Goal: Transaction & Acquisition: Purchase product/service

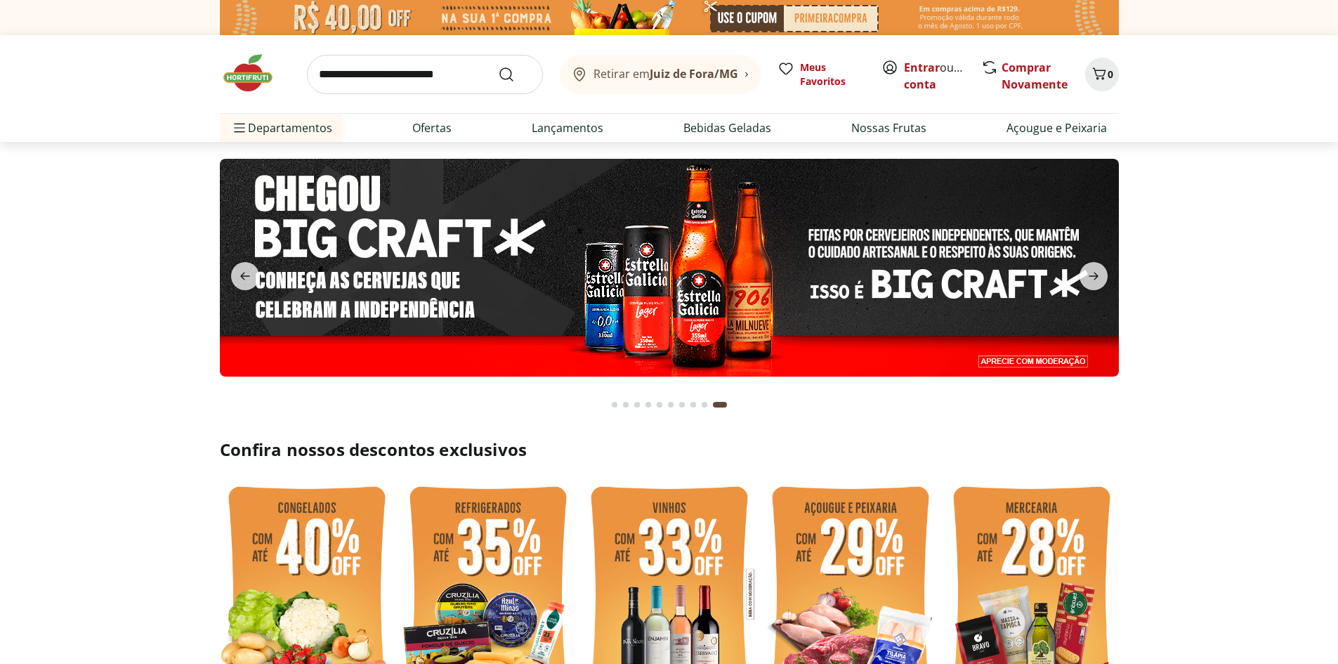
click at [611, 405] on button "Go to page 1 from fs-carousel" at bounding box center [614, 405] width 11 height 34
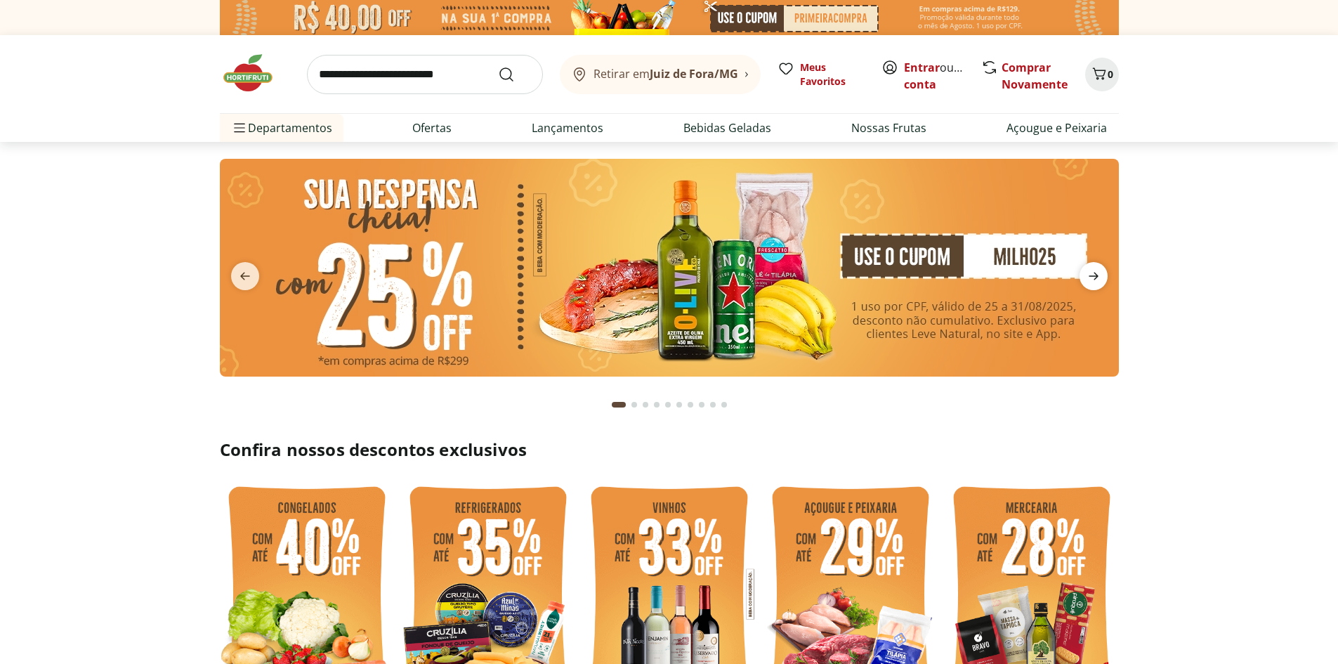
click at [1091, 273] on icon "next" at bounding box center [1093, 276] width 17 height 17
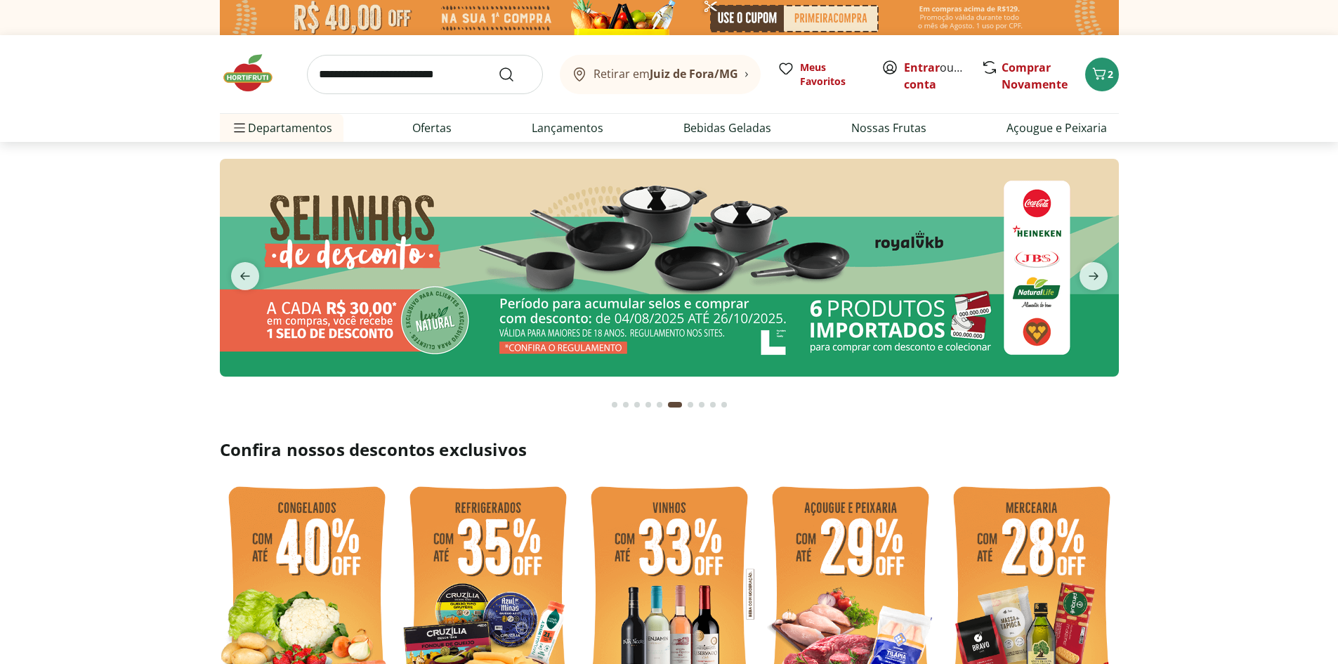
click at [614, 405] on div "Go to page 1 from fs-carousel" at bounding box center [615, 405] width 6 height 6
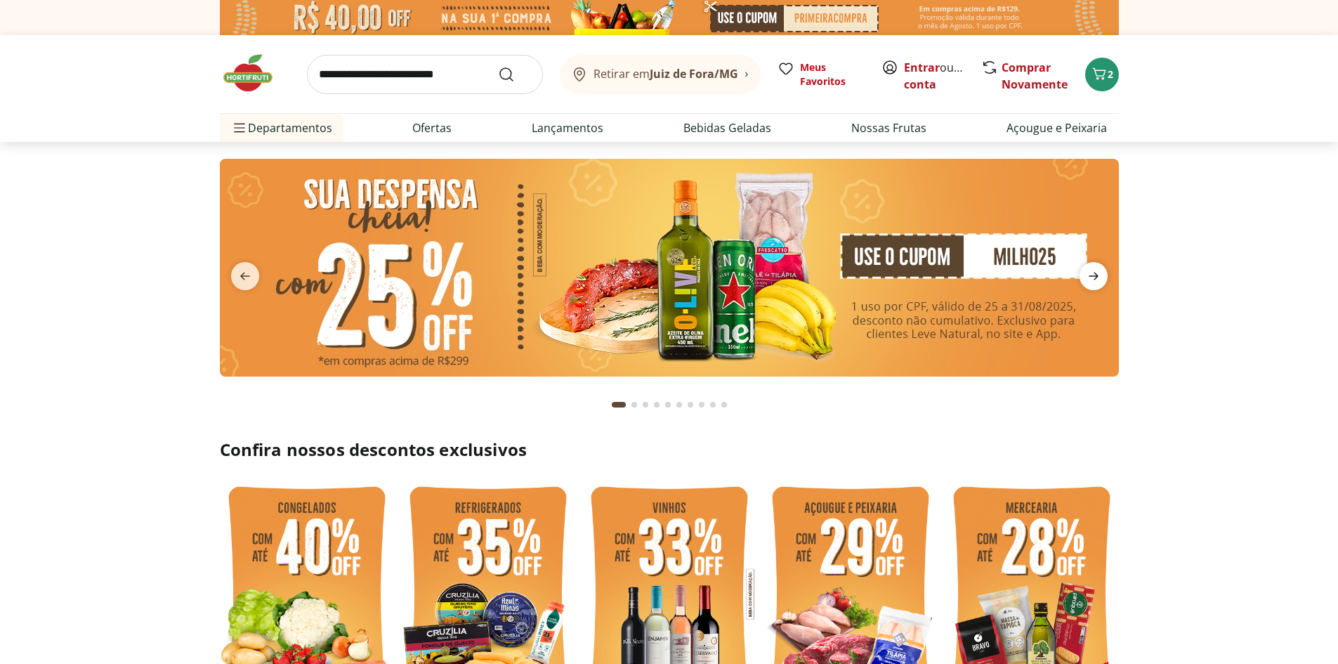
click at [1095, 270] on icon "next" at bounding box center [1093, 276] width 17 height 17
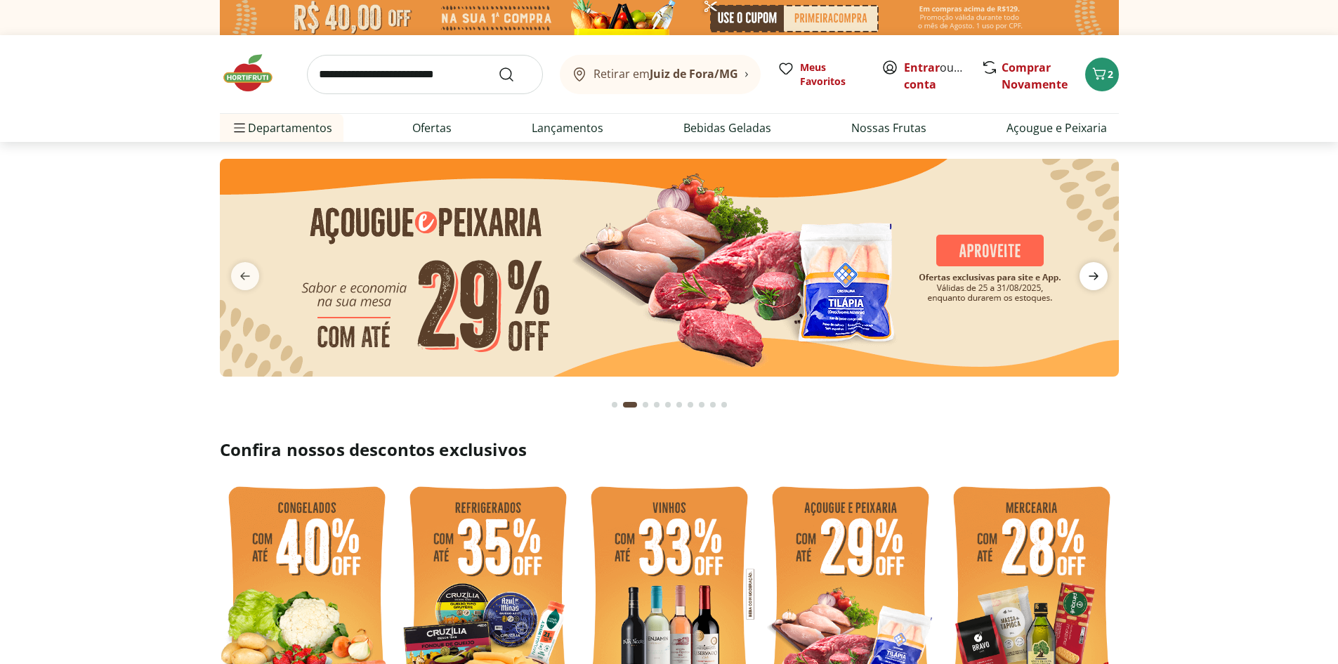
click at [1094, 269] on icon "next" at bounding box center [1093, 276] width 17 height 17
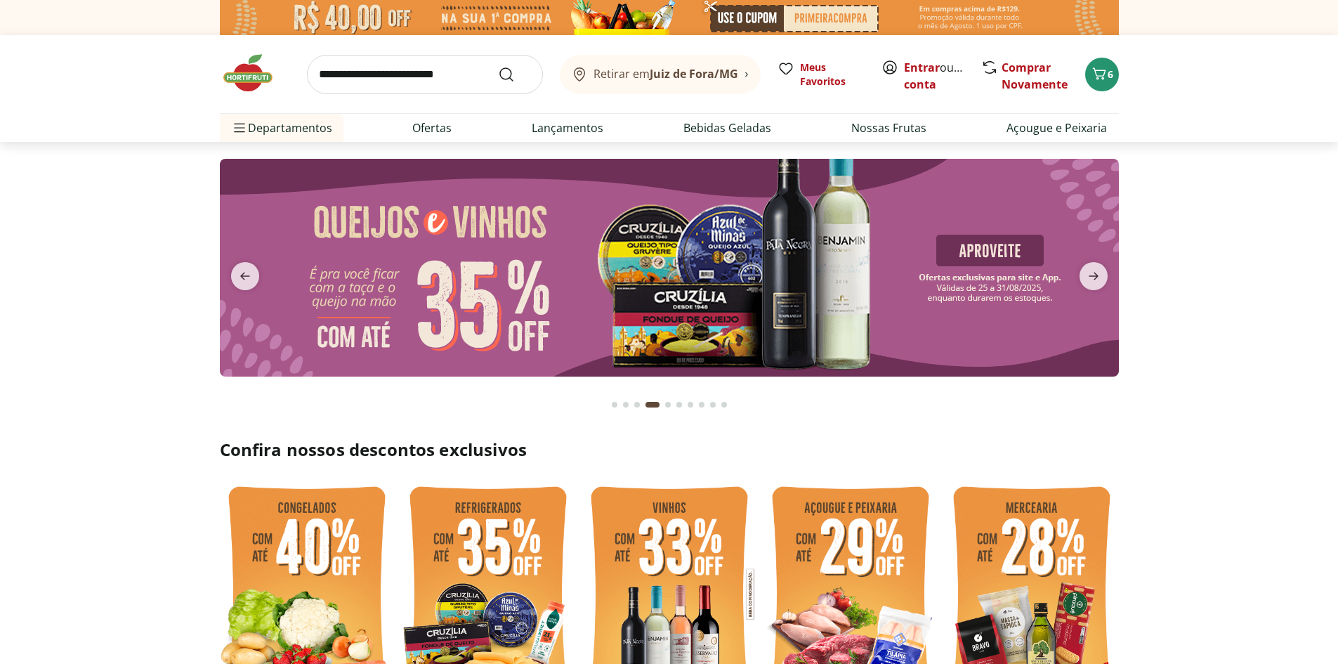
click at [617, 406] on div "Go to page 1 from fs-carousel" at bounding box center [615, 405] width 6 height 6
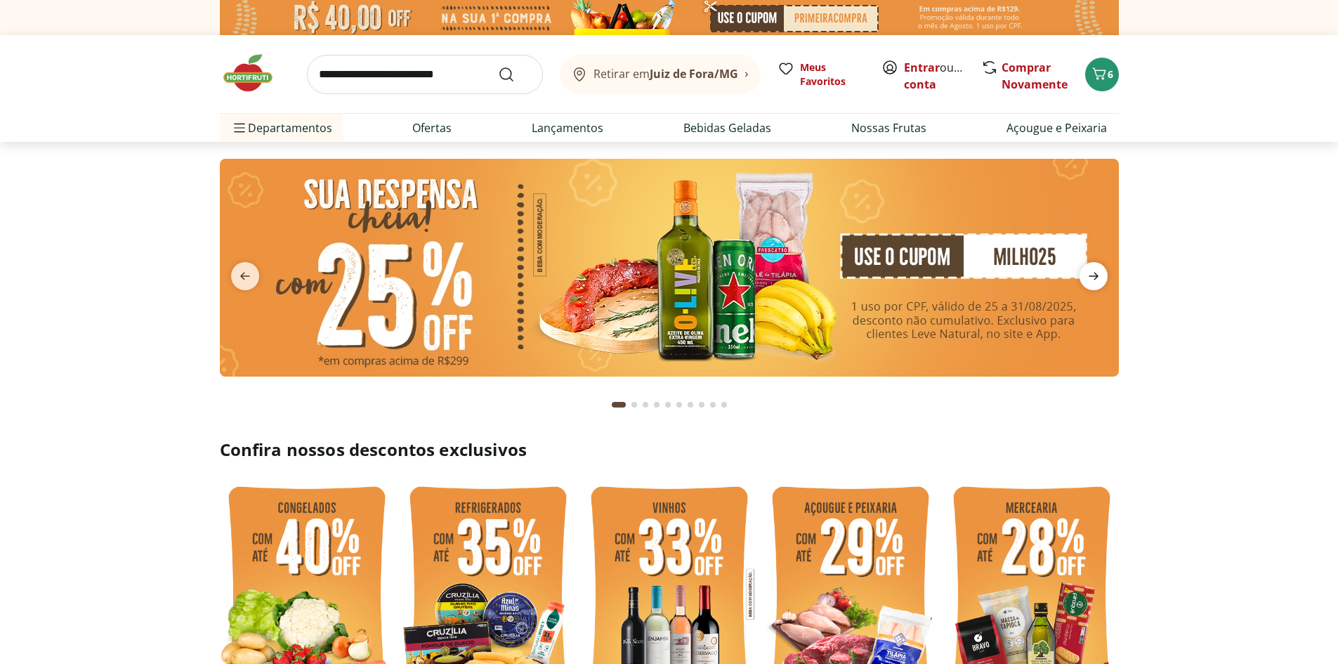
click at [1106, 278] on span "next" at bounding box center [1094, 276] width 28 height 28
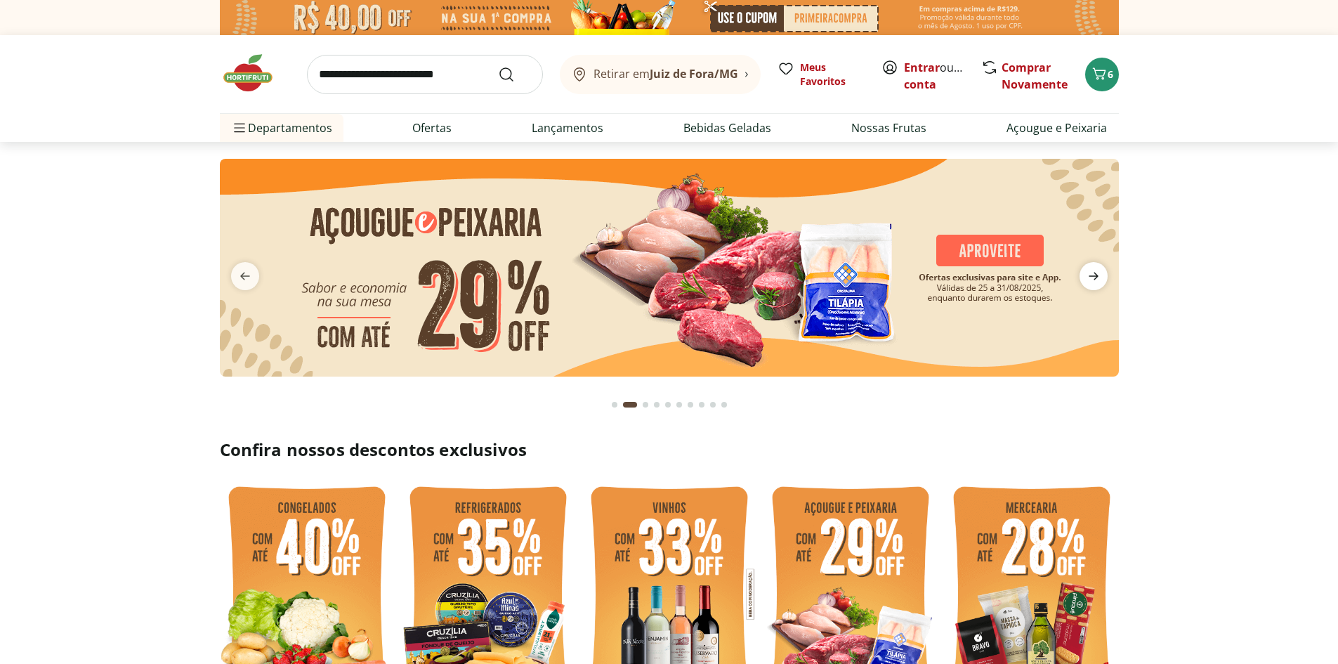
click at [1106, 278] on span "next" at bounding box center [1094, 276] width 28 height 28
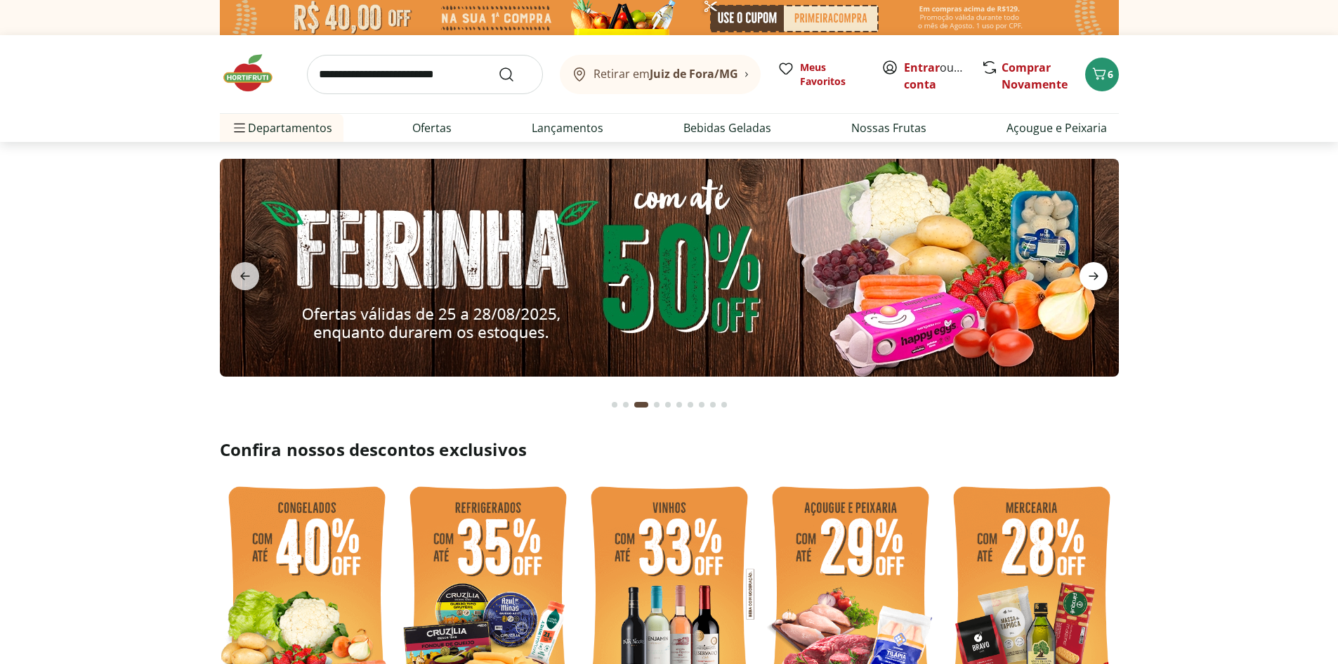
click at [1106, 278] on span "next" at bounding box center [1094, 276] width 28 height 28
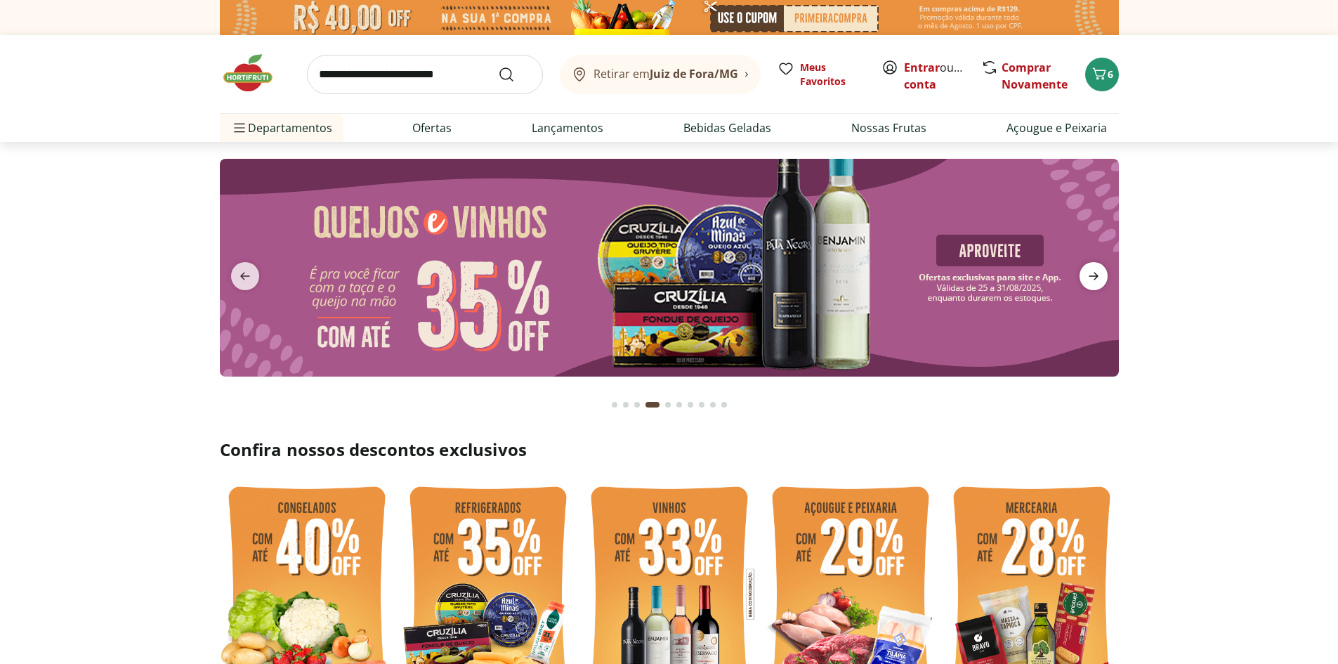
click at [1106, 278] on span "next" at bounding box center [1094, 276] width 28 height 28
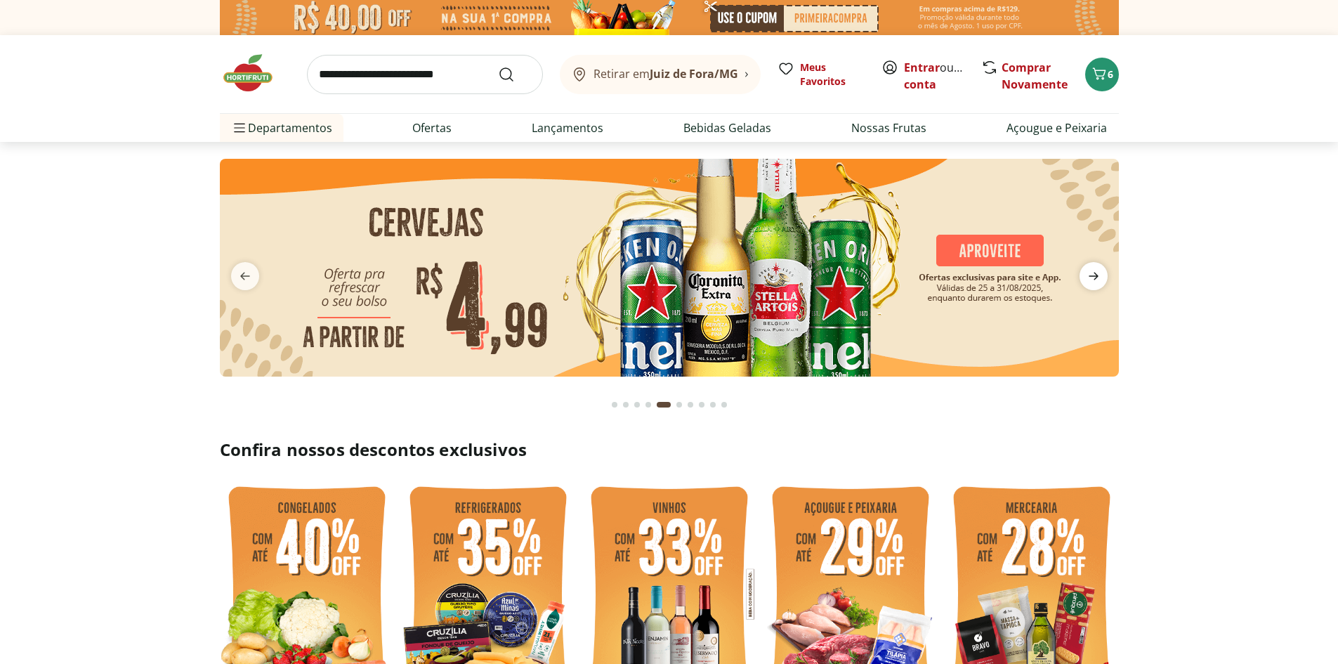
click at [1106, 278] on span "next" at bounding box center [1094, 276] width 28 height 28
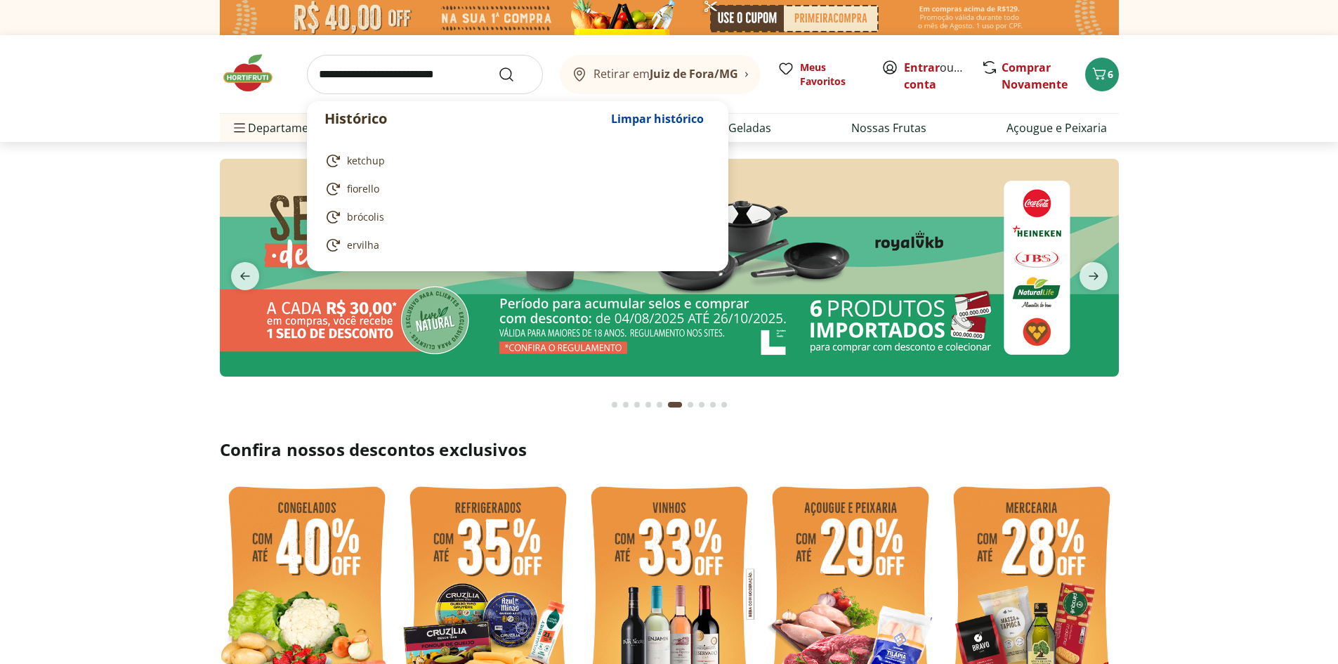
click at [452, 80] on input "search" at bounding box center [425, 74] width 236 height 39
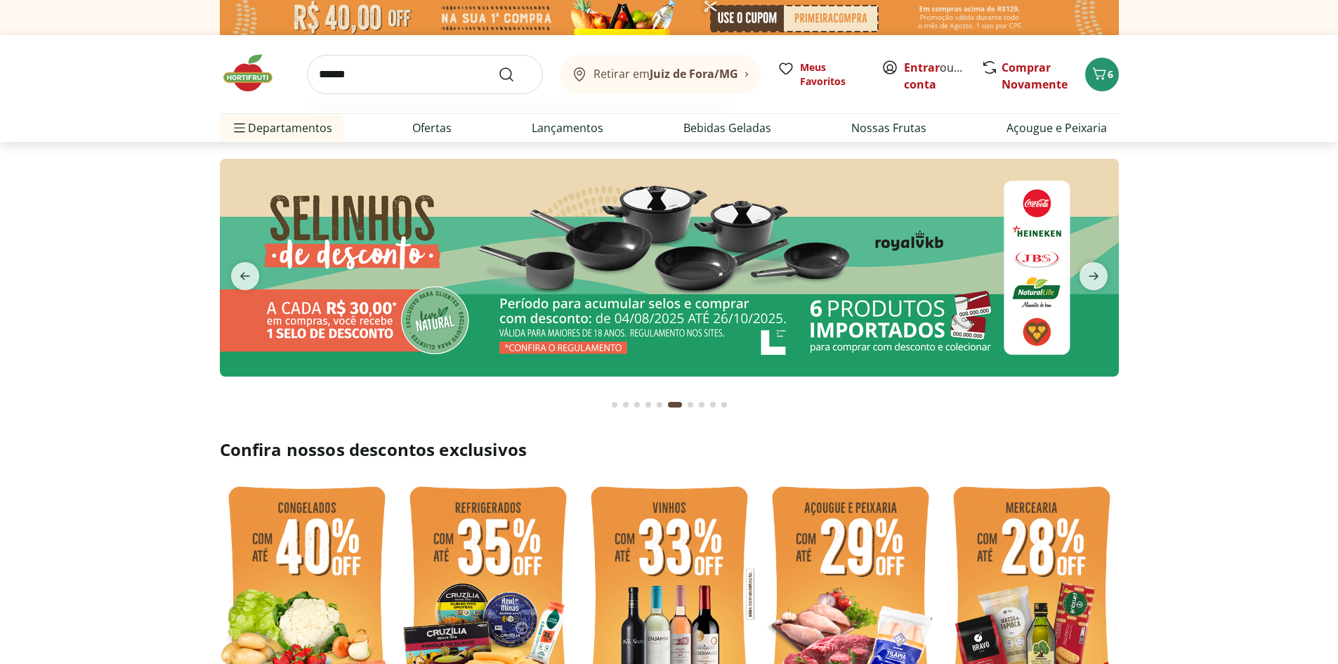
type input "******"
click at [498, 66] on button "Submit Search" at bounding box center [515, 74] width 34 height 17
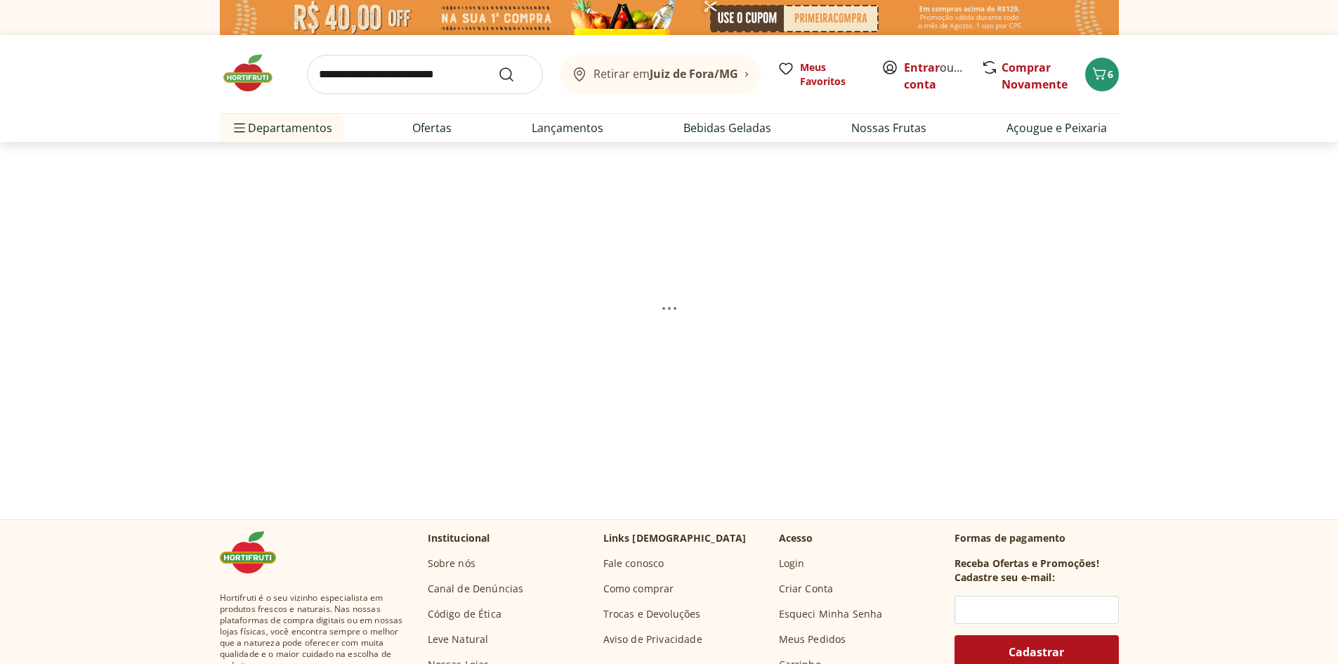
select select "**********"
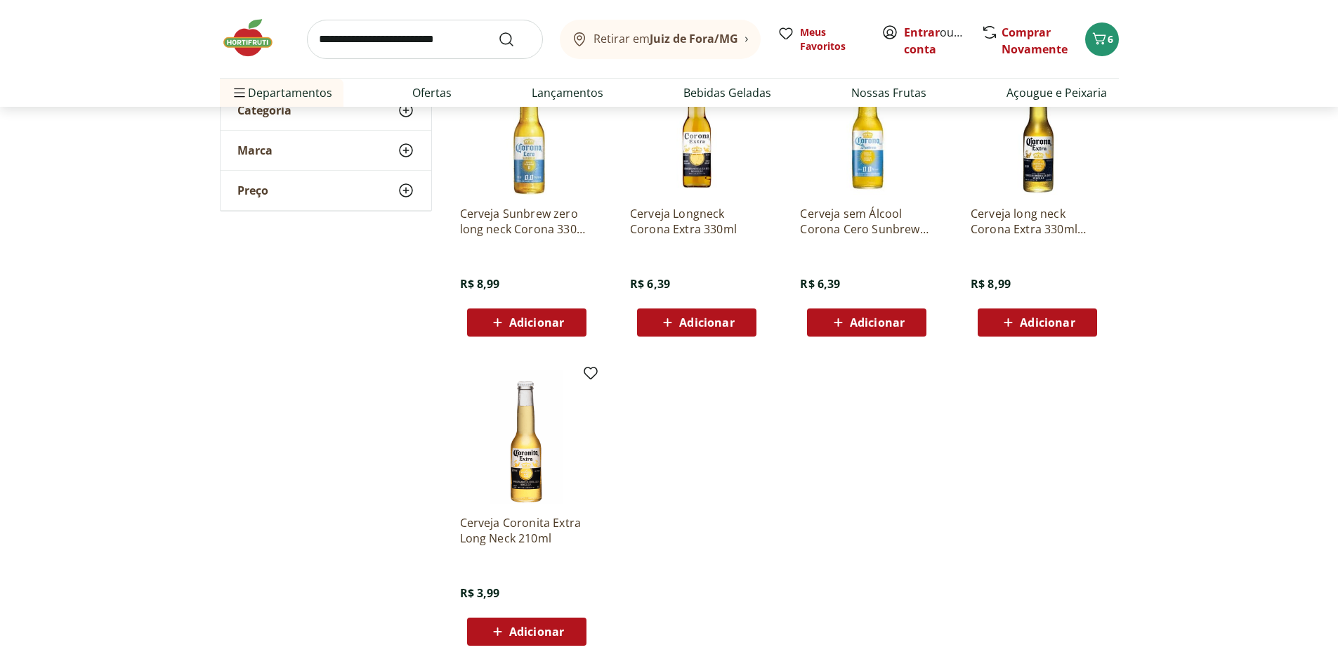
scroll to position [211, 0]
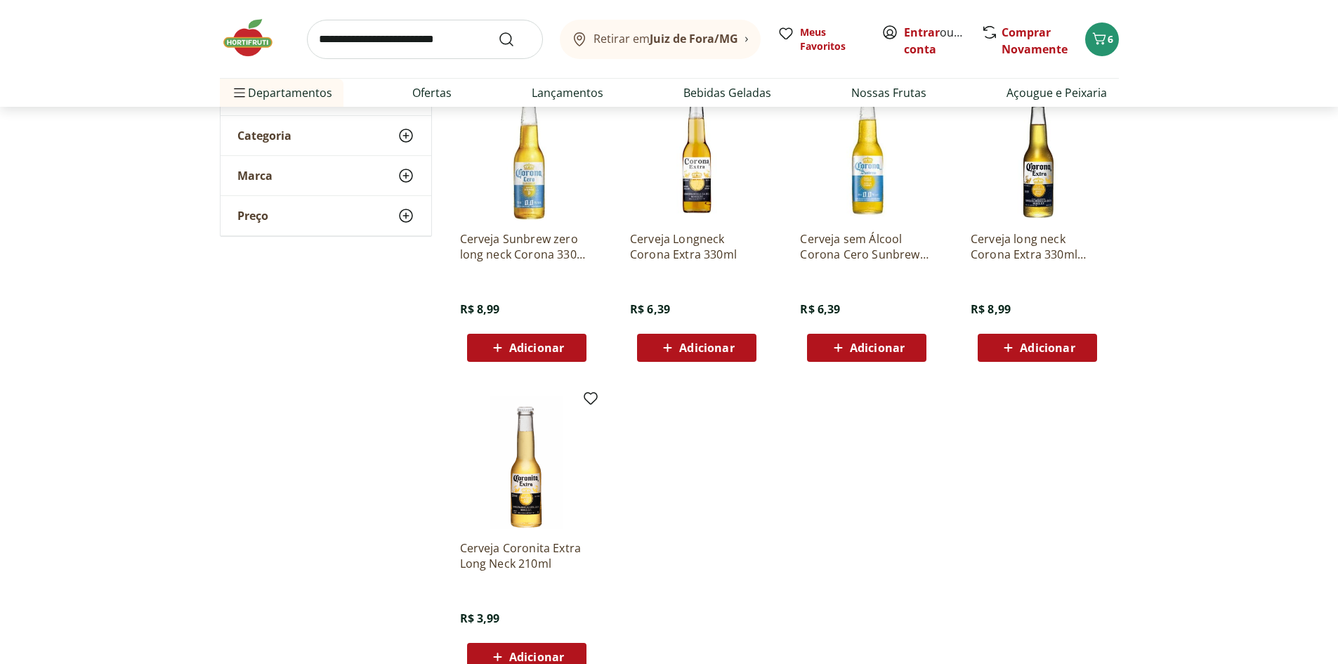
click at [712, 346] on span "Adicionar" at bounding box center [706, 347] width 55 height 11
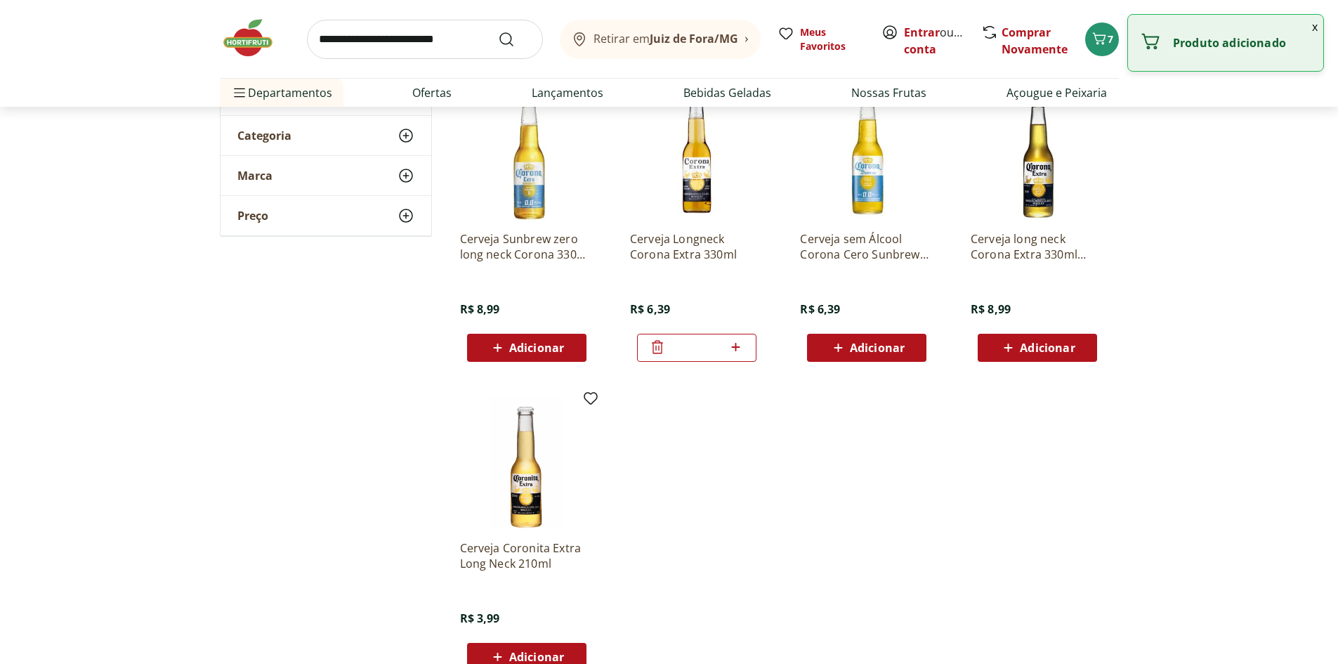
click at [736, 348] on icon at bounding box center [736, 347] width 8 height 8
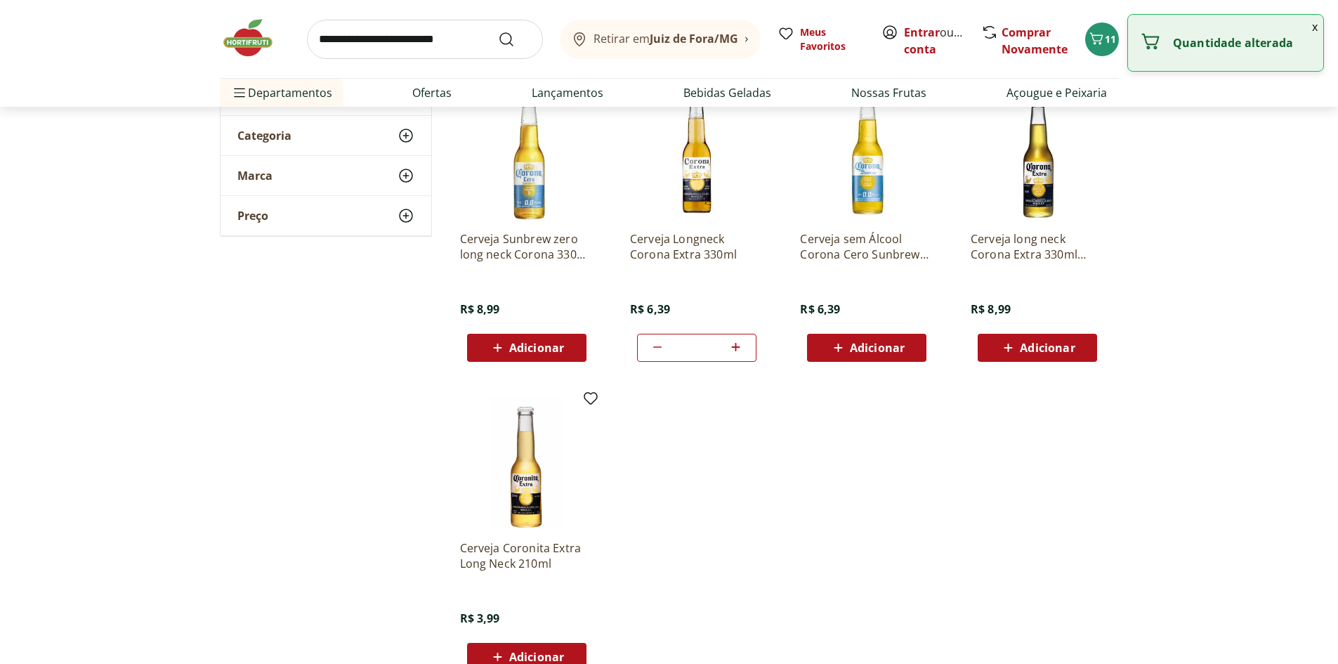
type input "*"
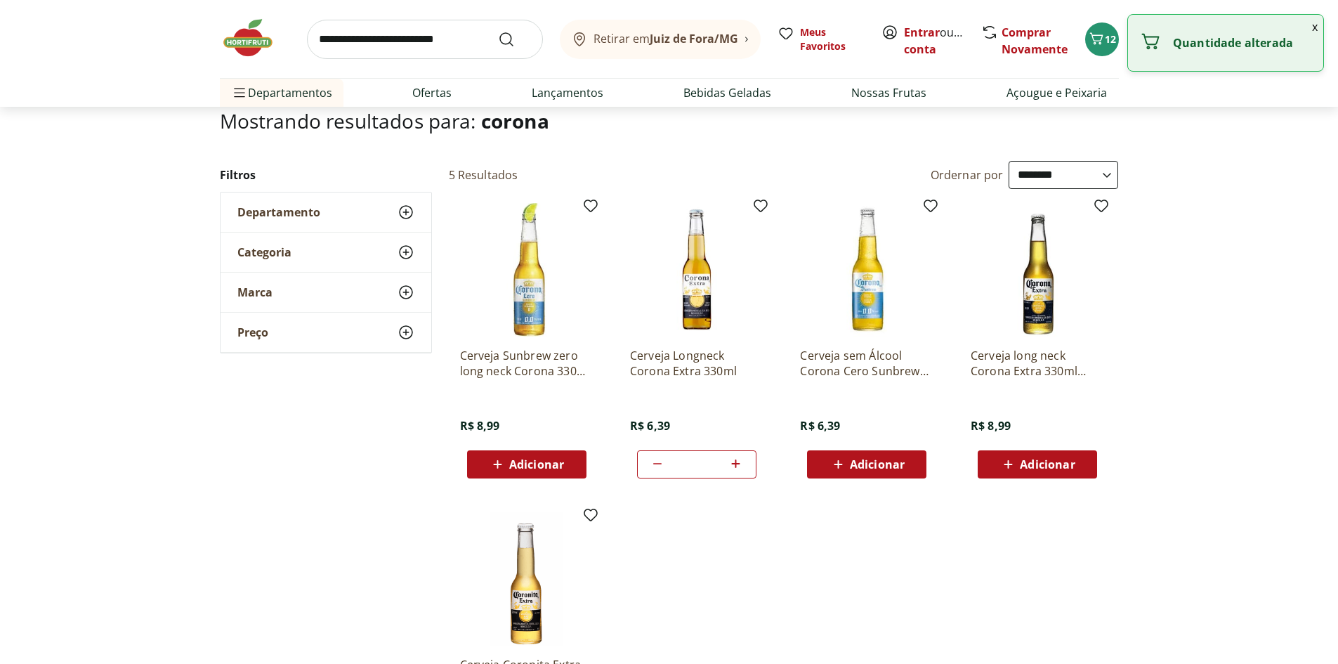
scroll to position [0, 0]
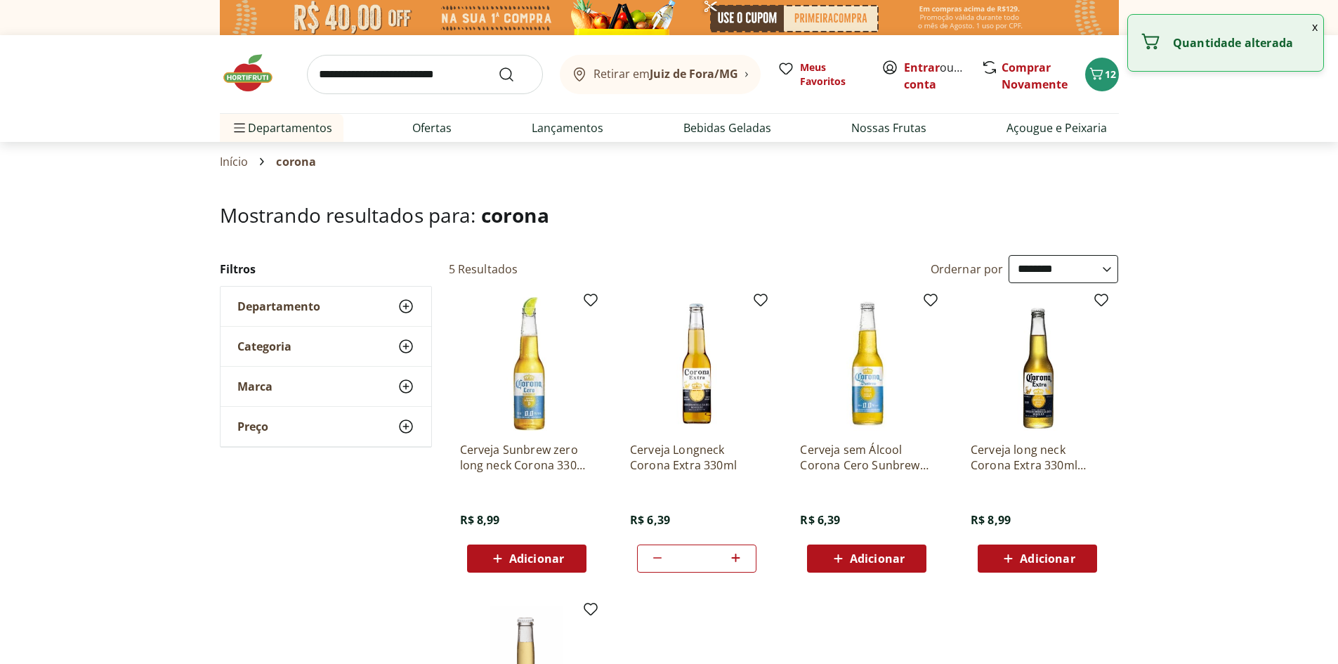
click at [258, 75] on img at bounding box center [255, 73] width 70 height 42
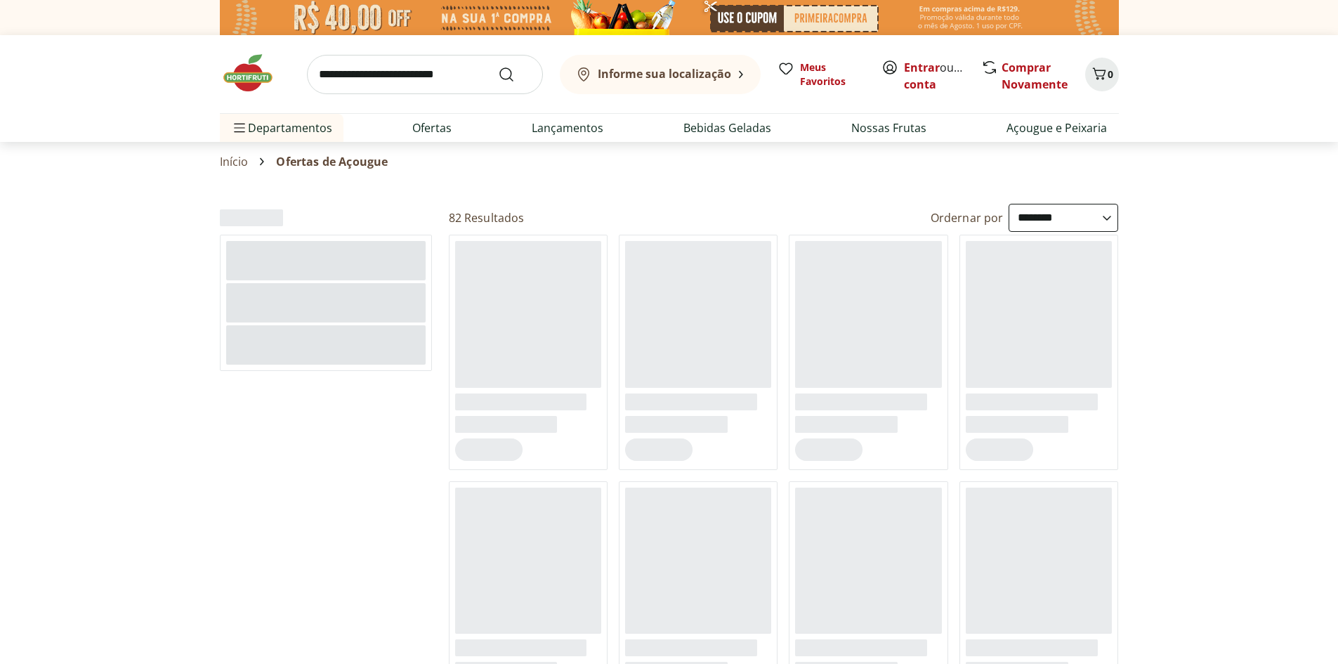
select select "**********"
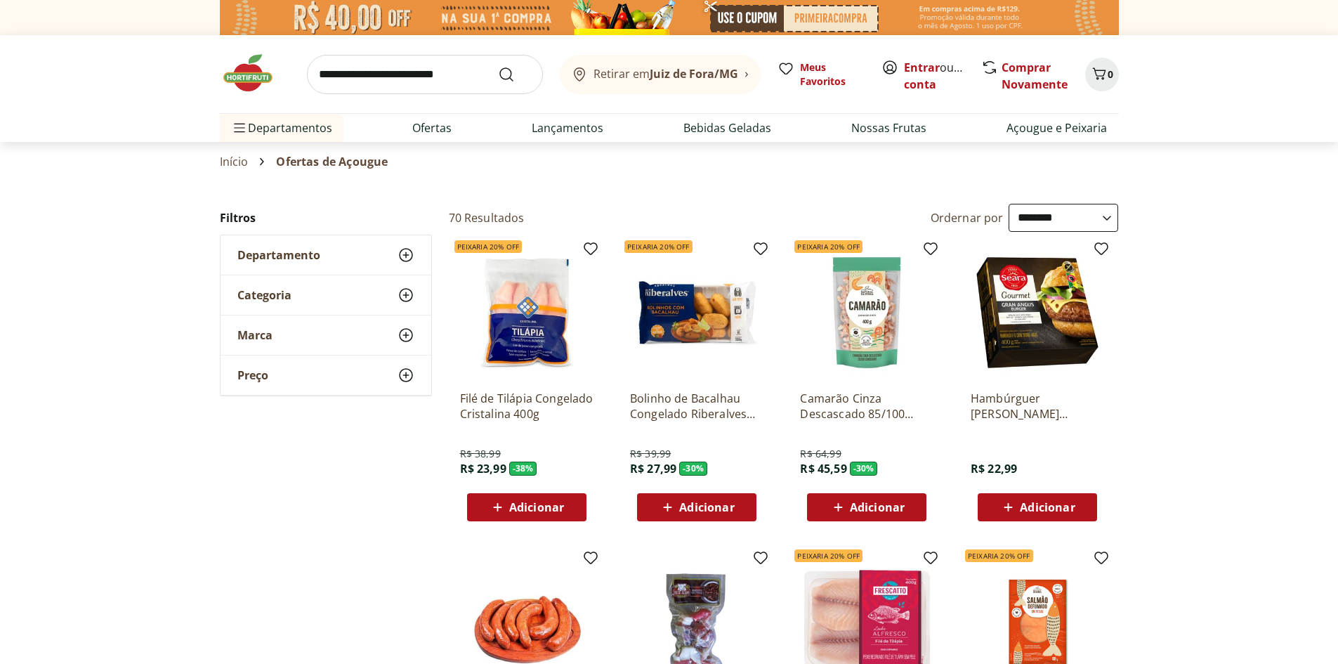
click at [1055, 216] on select "**********" at bounding box center [1064, 218] width 110 height 28
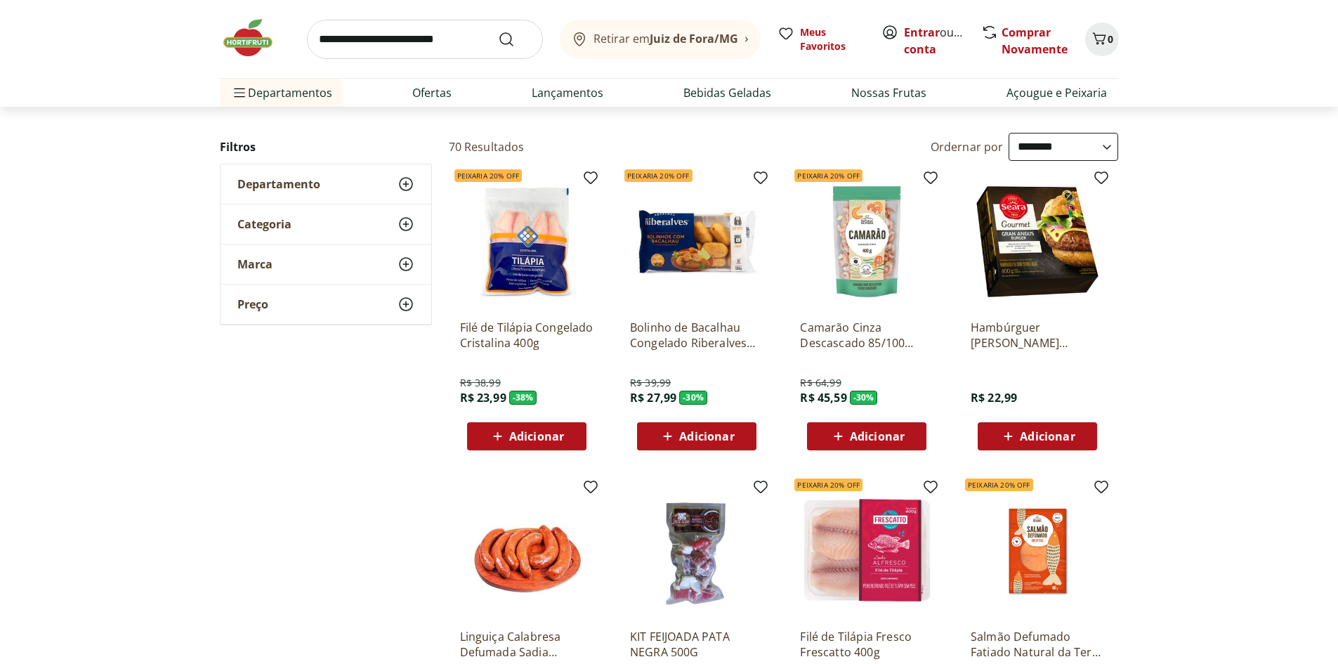
scroll to position [70, 0]
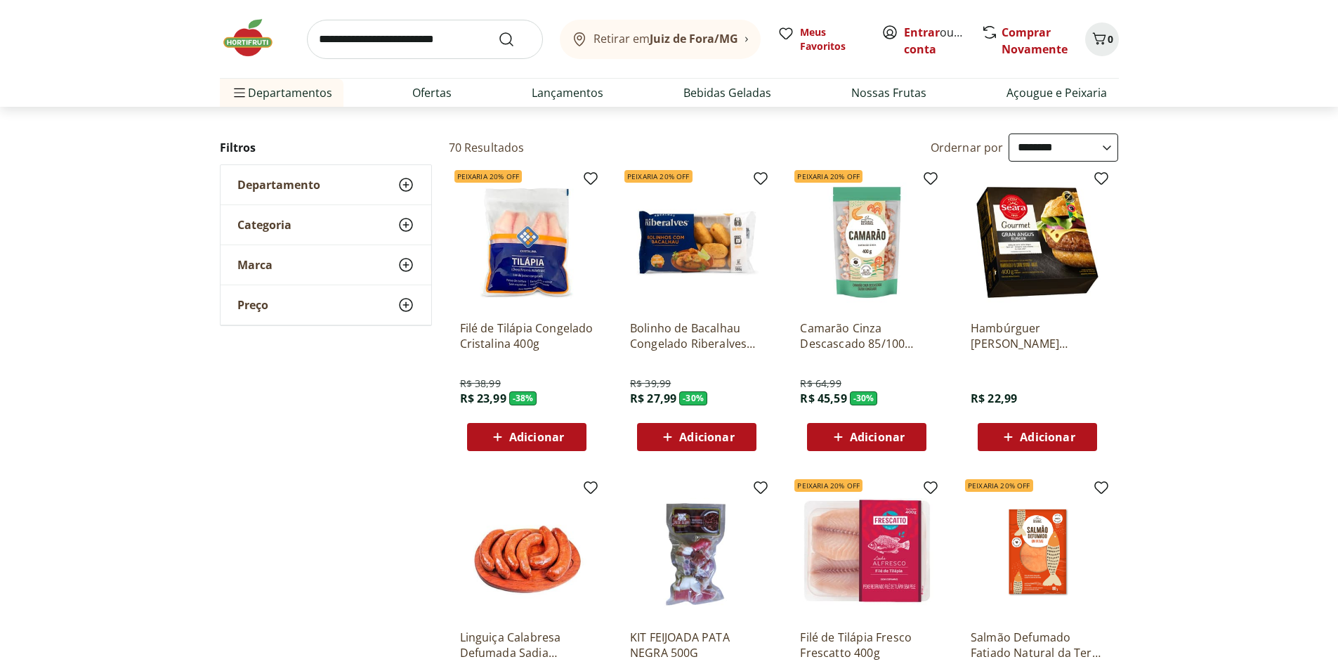
click at [852, 431] on span "Adicionar" at bounding box center [877, 436] width 55 height 11
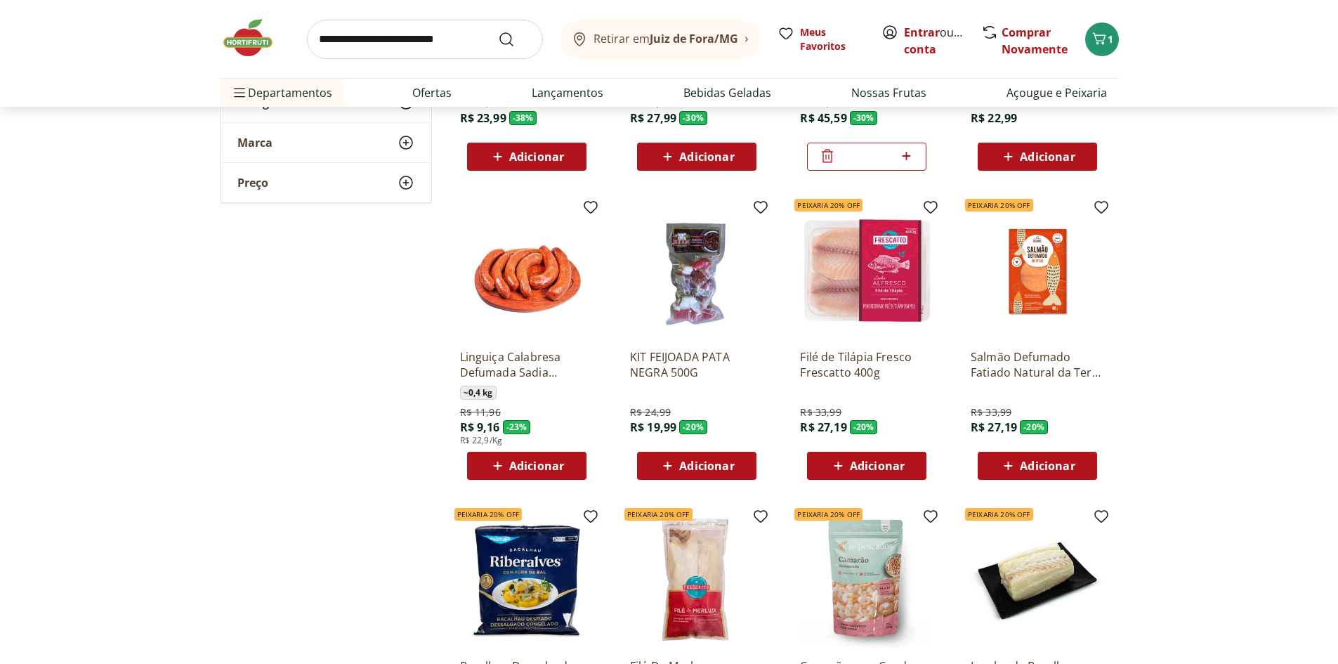
scroll to position [351, 0]
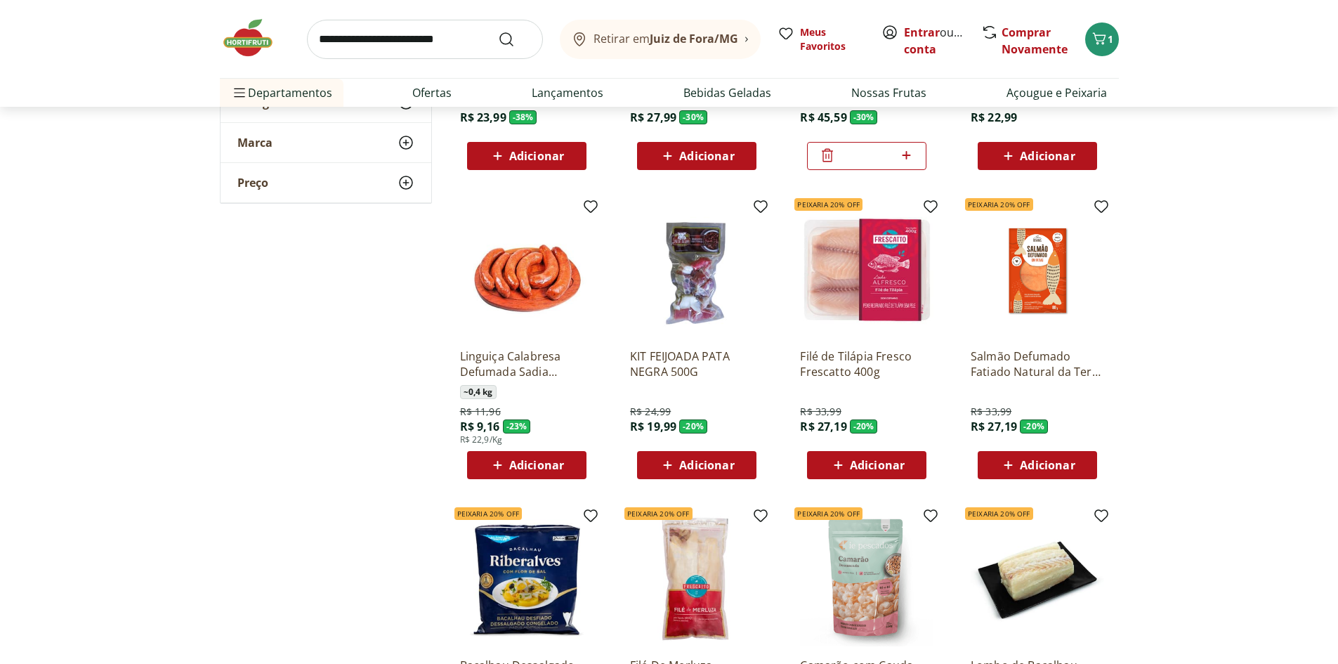
click at [881, 454] on div "Adicionar" at bounding box center [866, 464] width 97 height 25
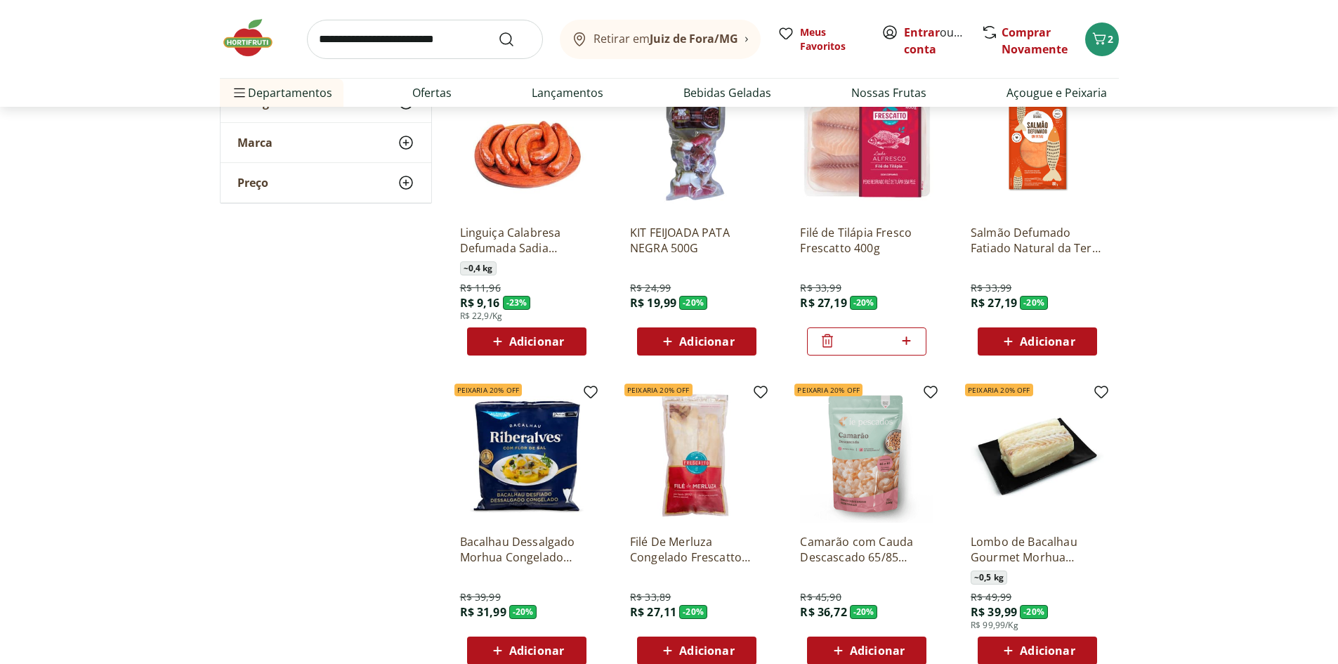
scroll to position [702, 0]
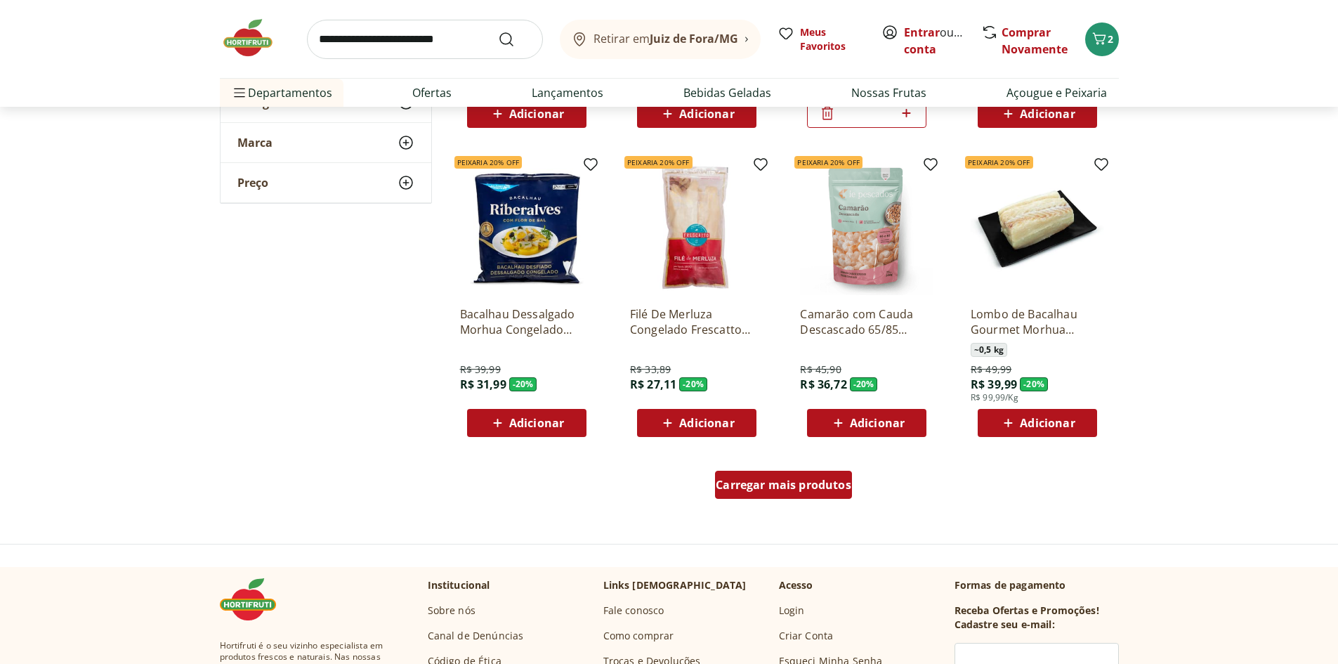
click at [827, 483] on span "Carregar mais produtos" at bounding box center [784, 484] width 136 height 11
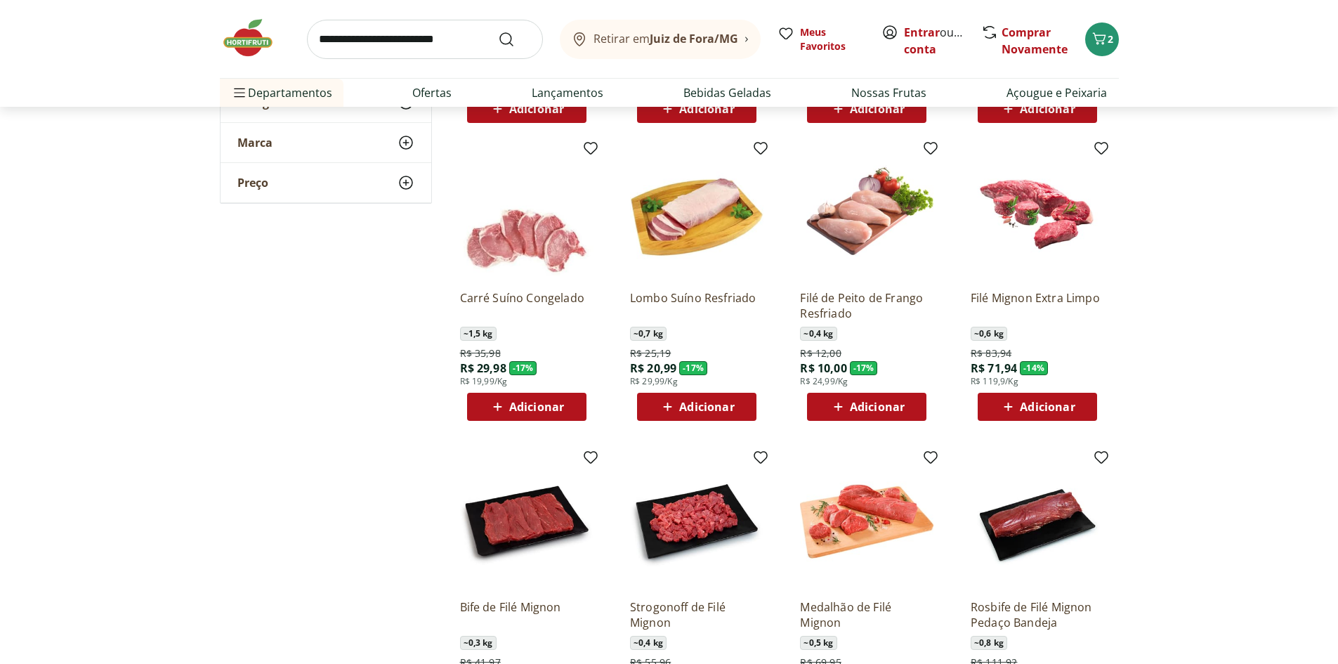
scroll to position [1054, 0]
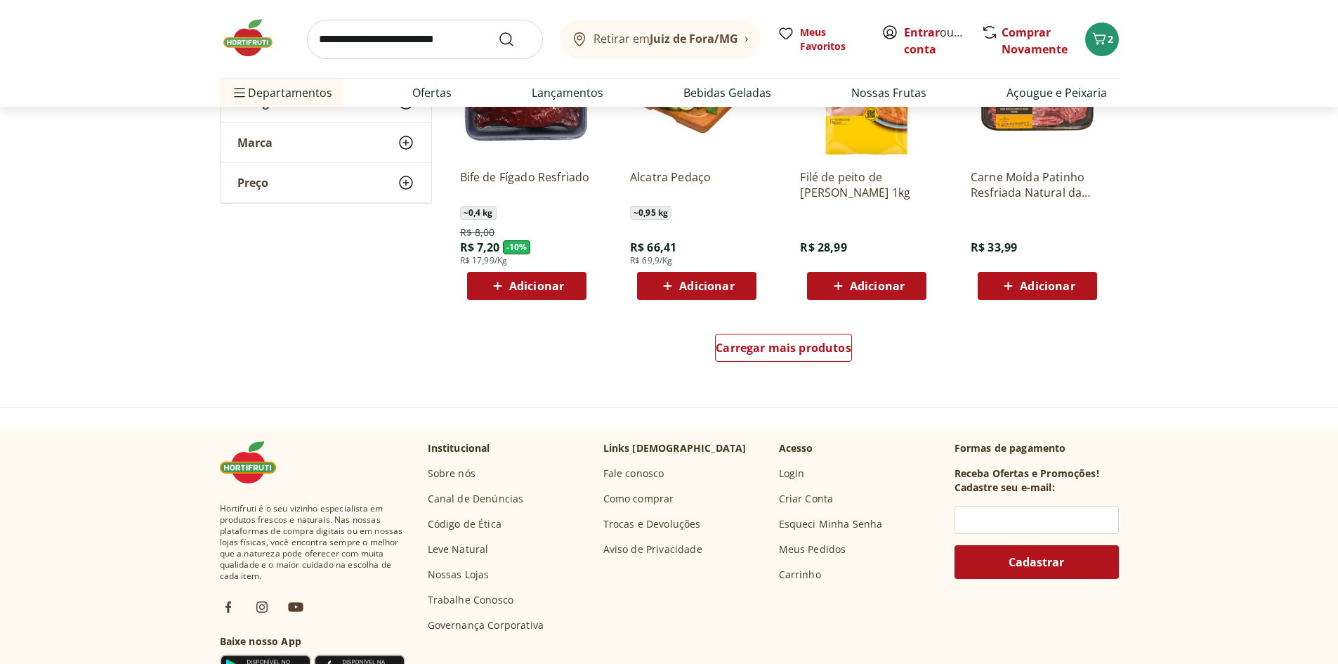
scroll to position [1756, 0]
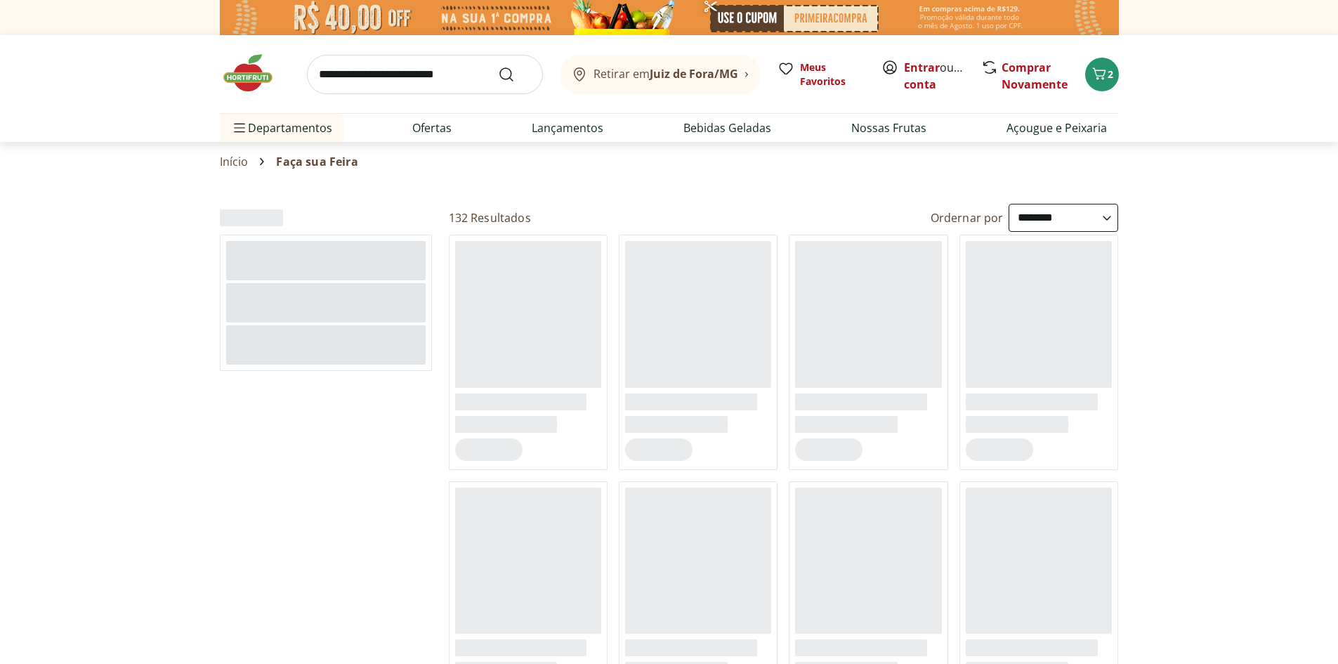
select select "**********"
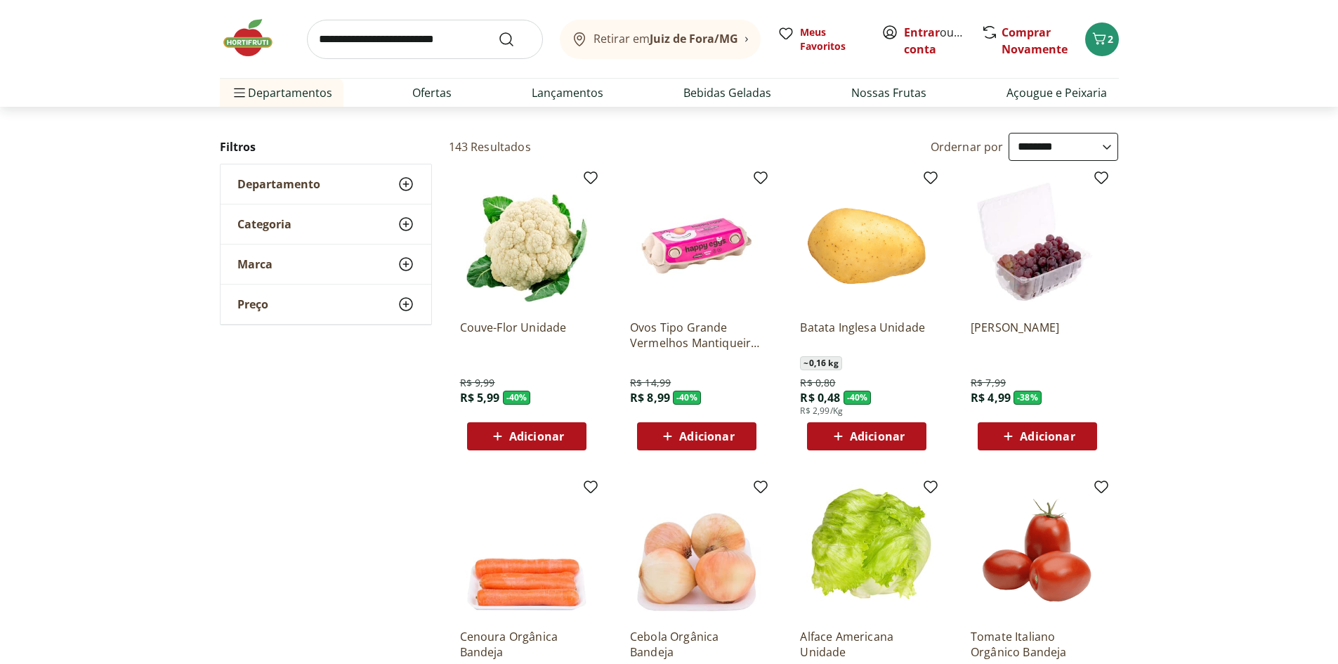
scroll to position [70, 0]
click at [1026, 431] on span "Adicionar" at bounding box center [1047, 436] width 55 height 11
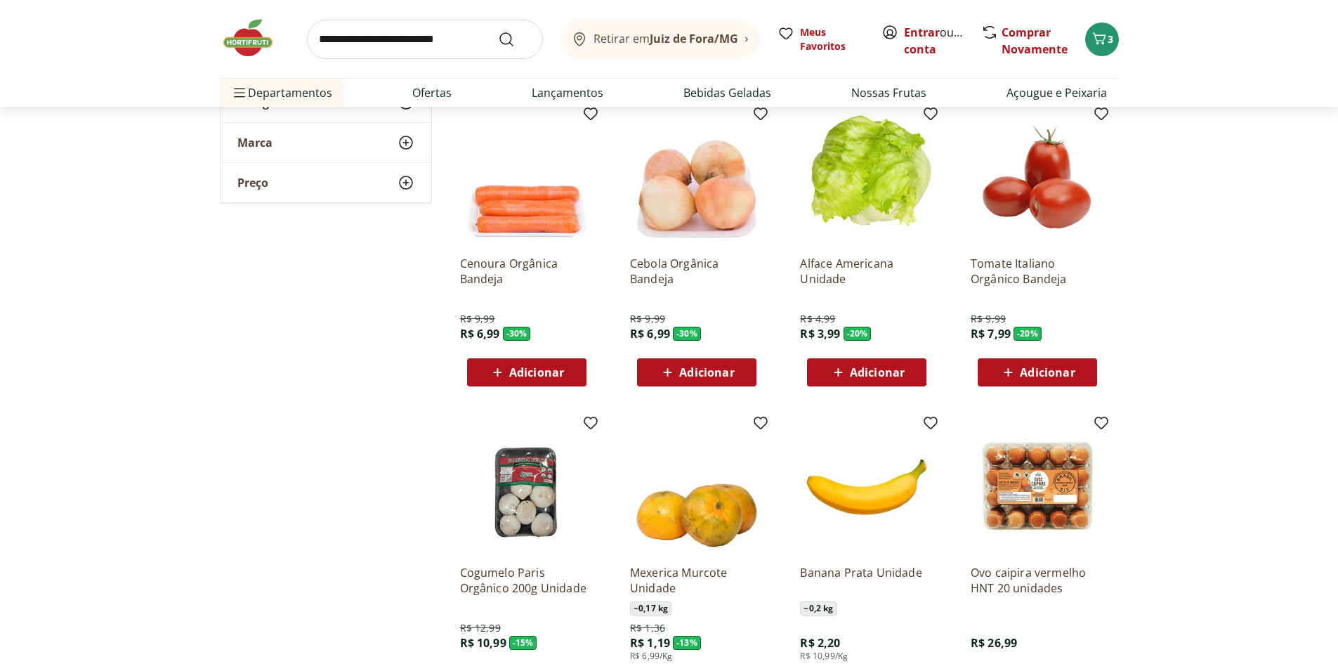
scroll to position [632, 0]
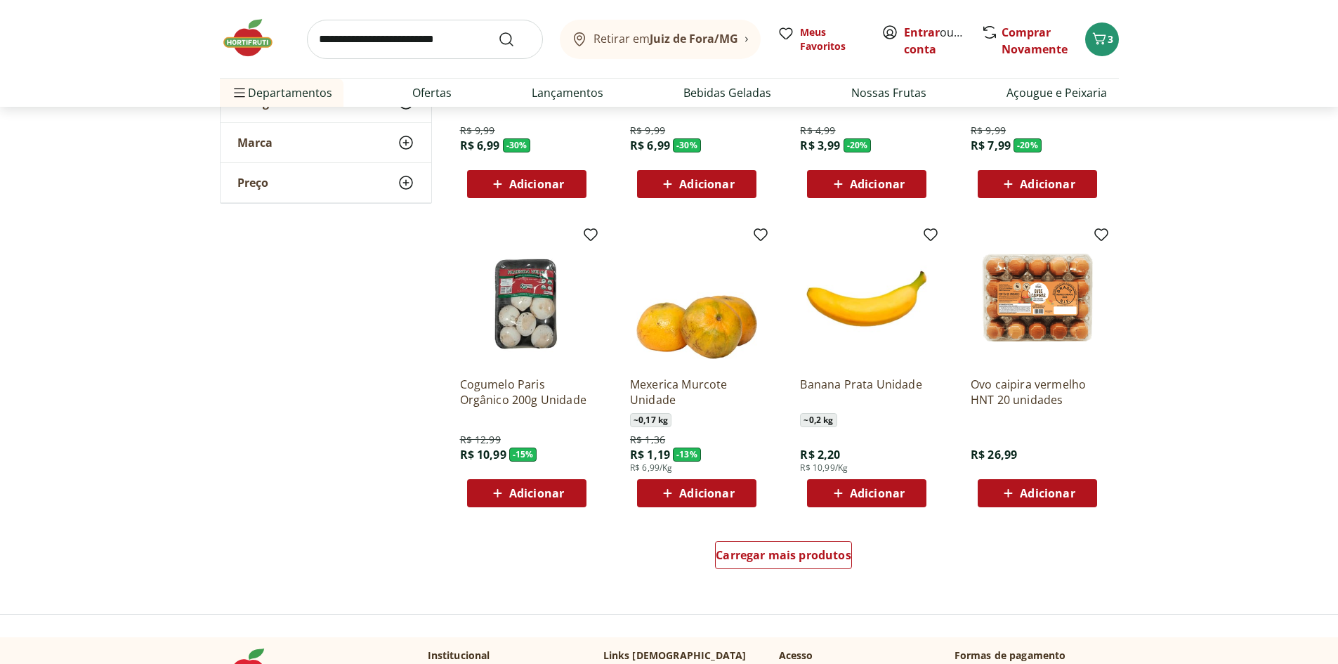
click at [662, 486] on icon at bounding box center [668, 493] width 18 height 17
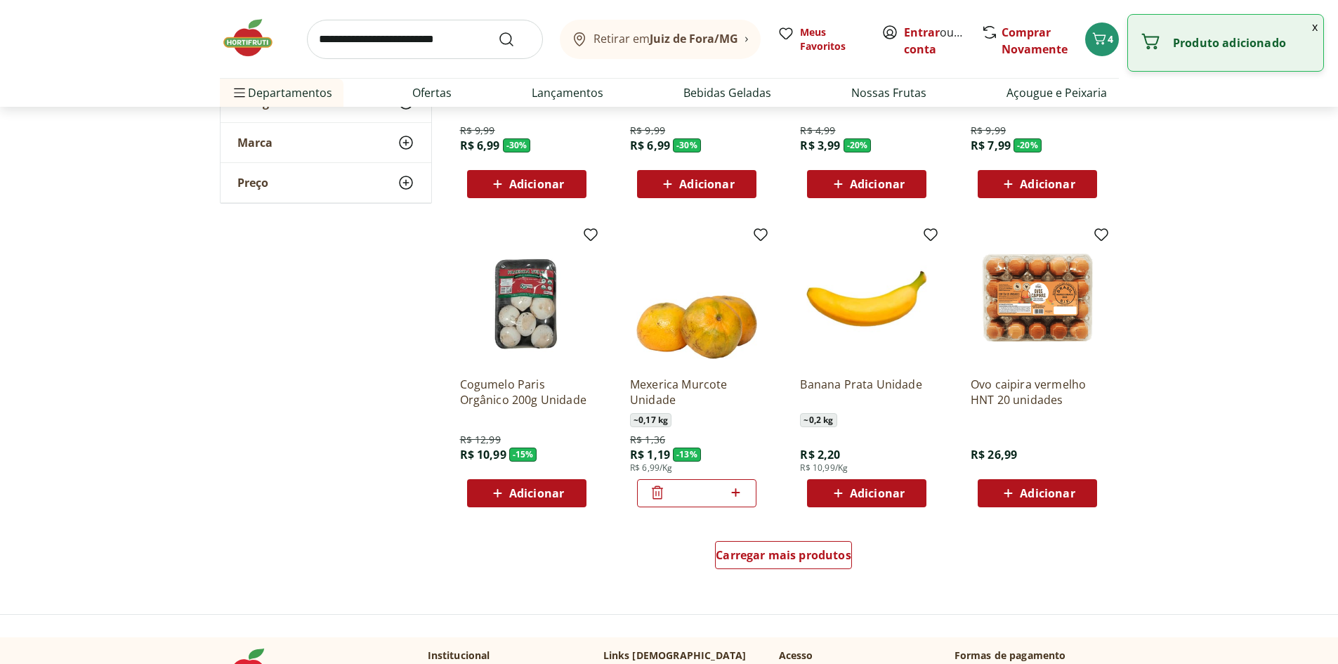
click at [738, 493] on icon at bounding box center [736, 492] width 8 height 8
type input "*"
click at [821, 551] on span "Carregar mais produtos" at bounding box center [784, 554] width 136 height 11
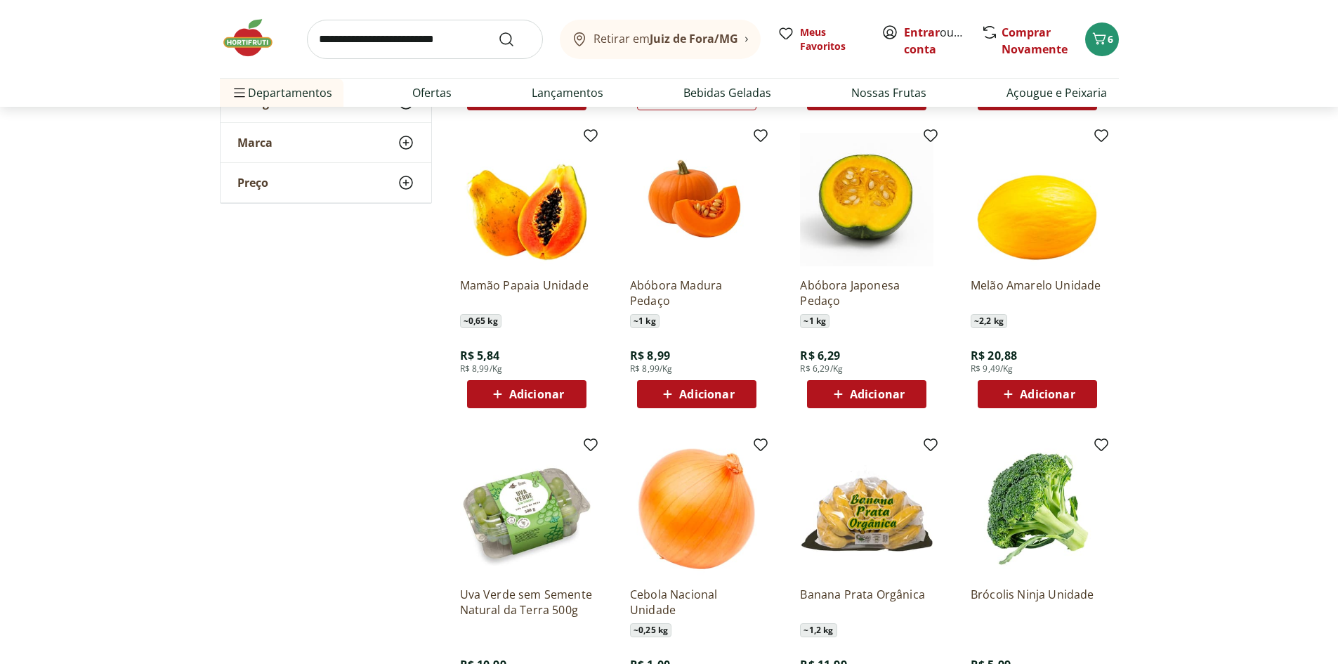
scroll to position [1054, 0]
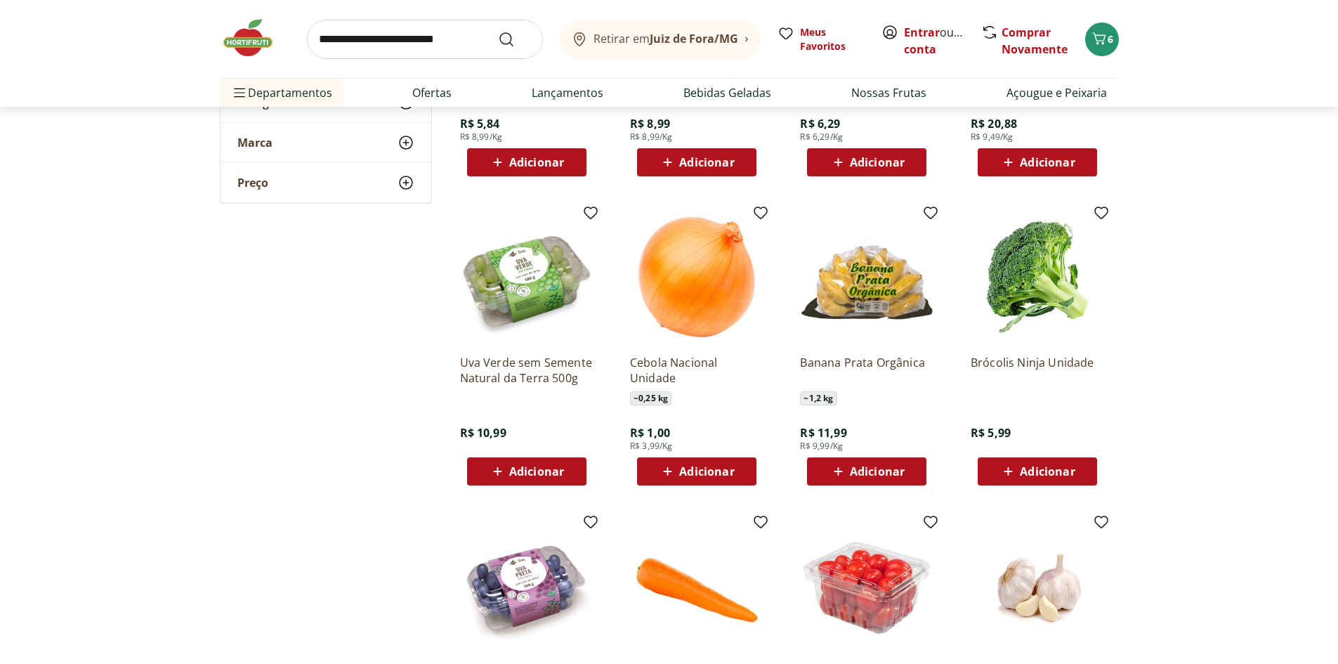
scroll to position [1264, 0]
